Goal: Information Seeking & Learning: Check status

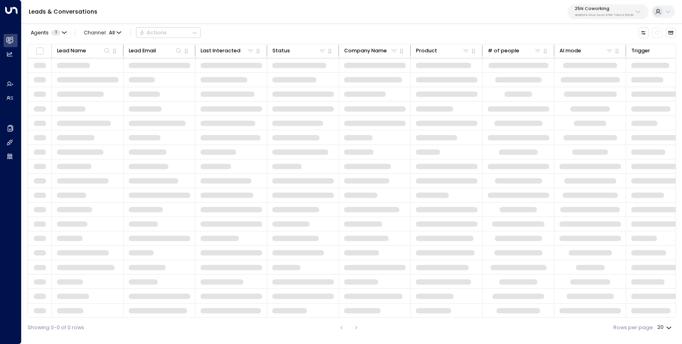
click at [615, 15] on p "3b9800f4-81ca-4ec0-8758-72fbe4763f36" at bounding box center [604, 15] width 59 height 3
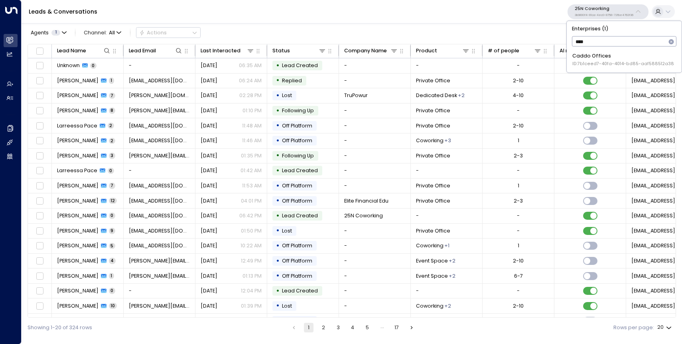
type input "****"
click at [608, 56] on div "Caddo Offices ID: 7b1ceed7-40fa-4014-bd85-aaf588512a38" at bounding box center [624, 59] width 102 height 15
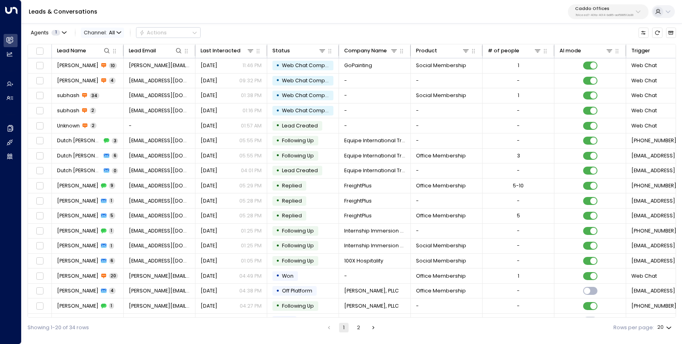
click at [103, 34] on span "Channel: All" at bounding box center [102, 33] width 43 height 10
click at [109, 103] on span "Web Chat" at bounding box center [102, 103] width 26 height 8
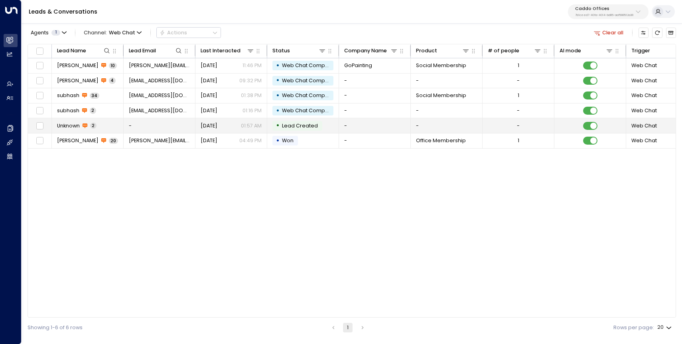
click at [77, 125] on span "Unknown" at bounding box center [68, 125] width 23 height 7
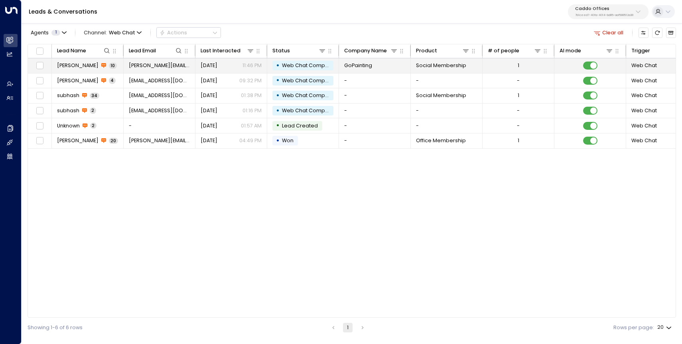
click at [67, 61] on td "[PERSON_NAME] 10" at bounding box center [88, 65] width 72 height 15
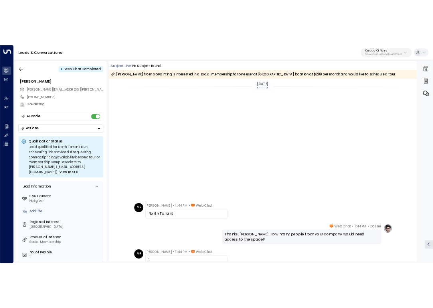
scroll to position [234, 0]
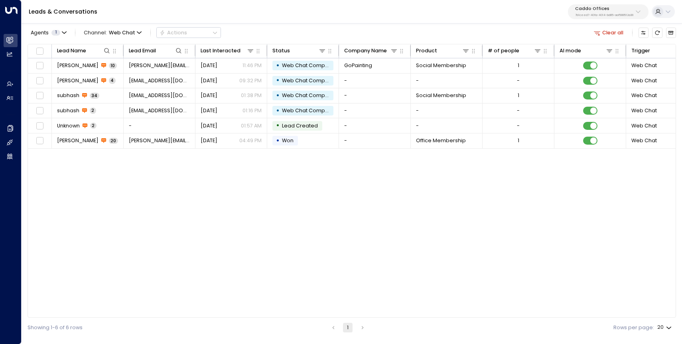
click at [603, 10] on p "Caddo Offices" at bounding box center [605, 8] width 58 height 5
type input "**"
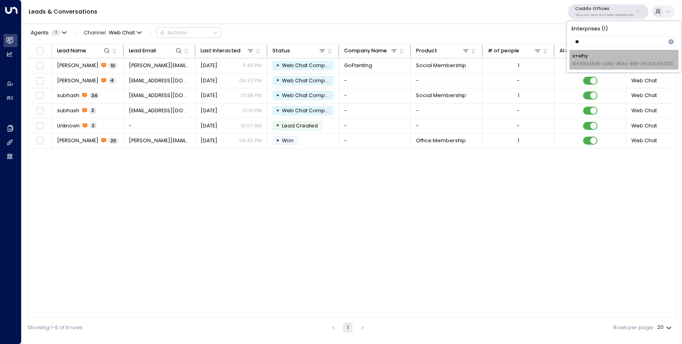
click at [589, 63] on span "ID: fd30d3d9-c56b-463c-981f-06af2b852133" at bounding box center [623, 64] width 101 height 6
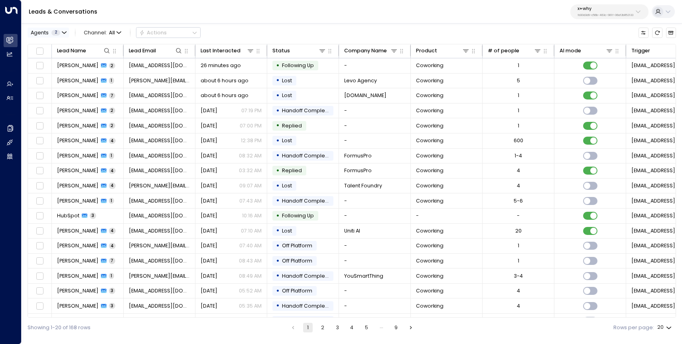
click at [50, 32] on div "Agents 2" at bounding box center [46, 33] width 30 height 6
click at [126, 74] on button "Apply" at bounding box center [122, 76] width 20 height 10
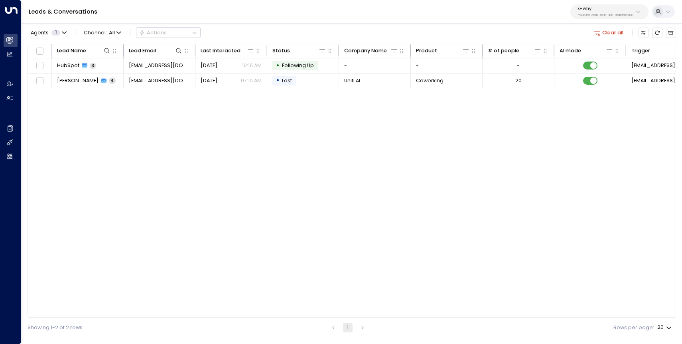
click at [149, 141] on div "Lead Name Lead Email Last Interacted Status Company Name Product # of people AI…" at bounding box center [352, 181] width 649 height 274
click at [203, 125] on div "Lead Name Lead Email Last Interacted Status Company Name Product # of people AI…" at bounding box center [352, 181] width 649 height 274
